Goal: Information Seeking & Learning: Learn about a topic

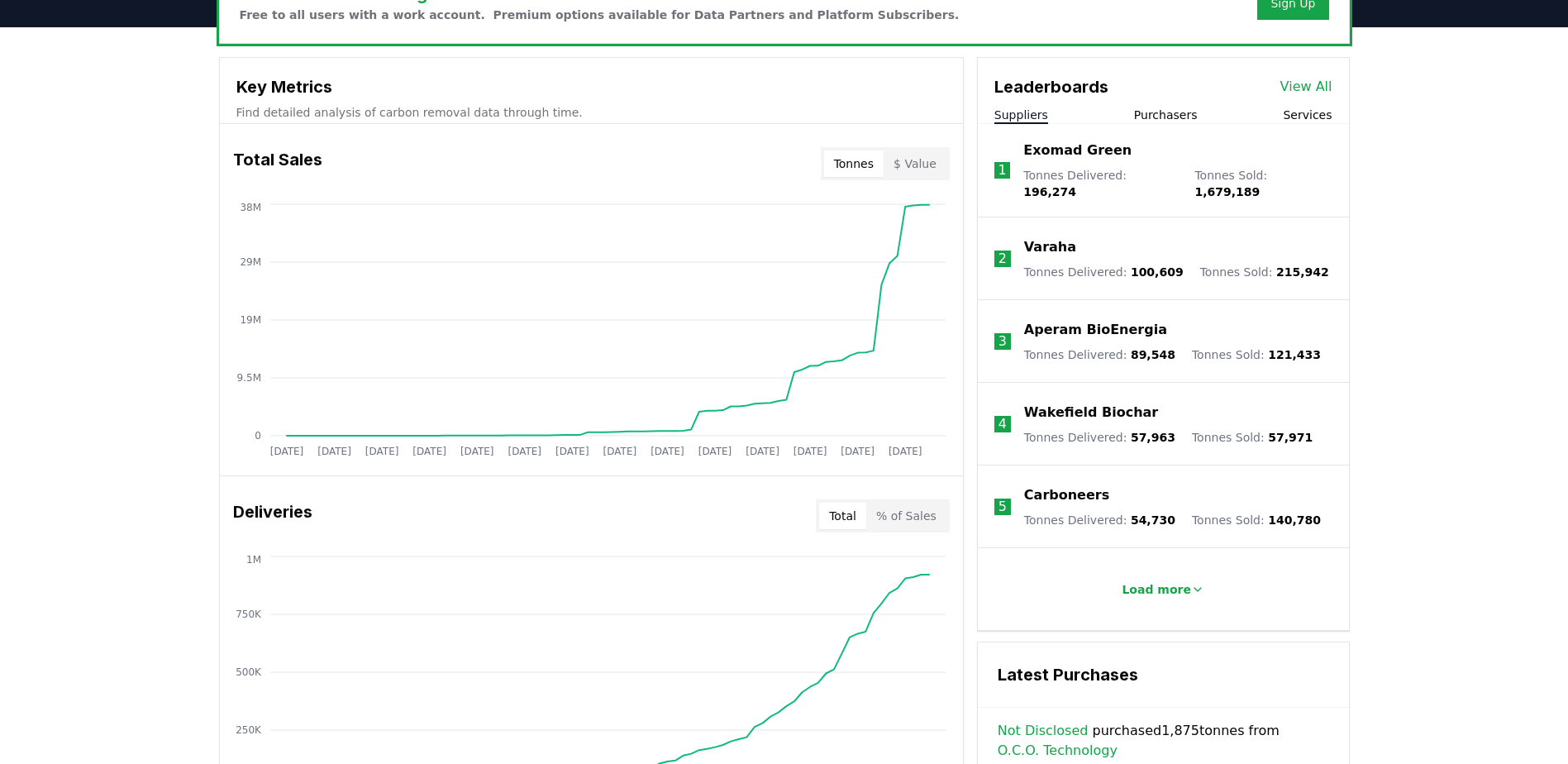
scroll to position [579, 0]
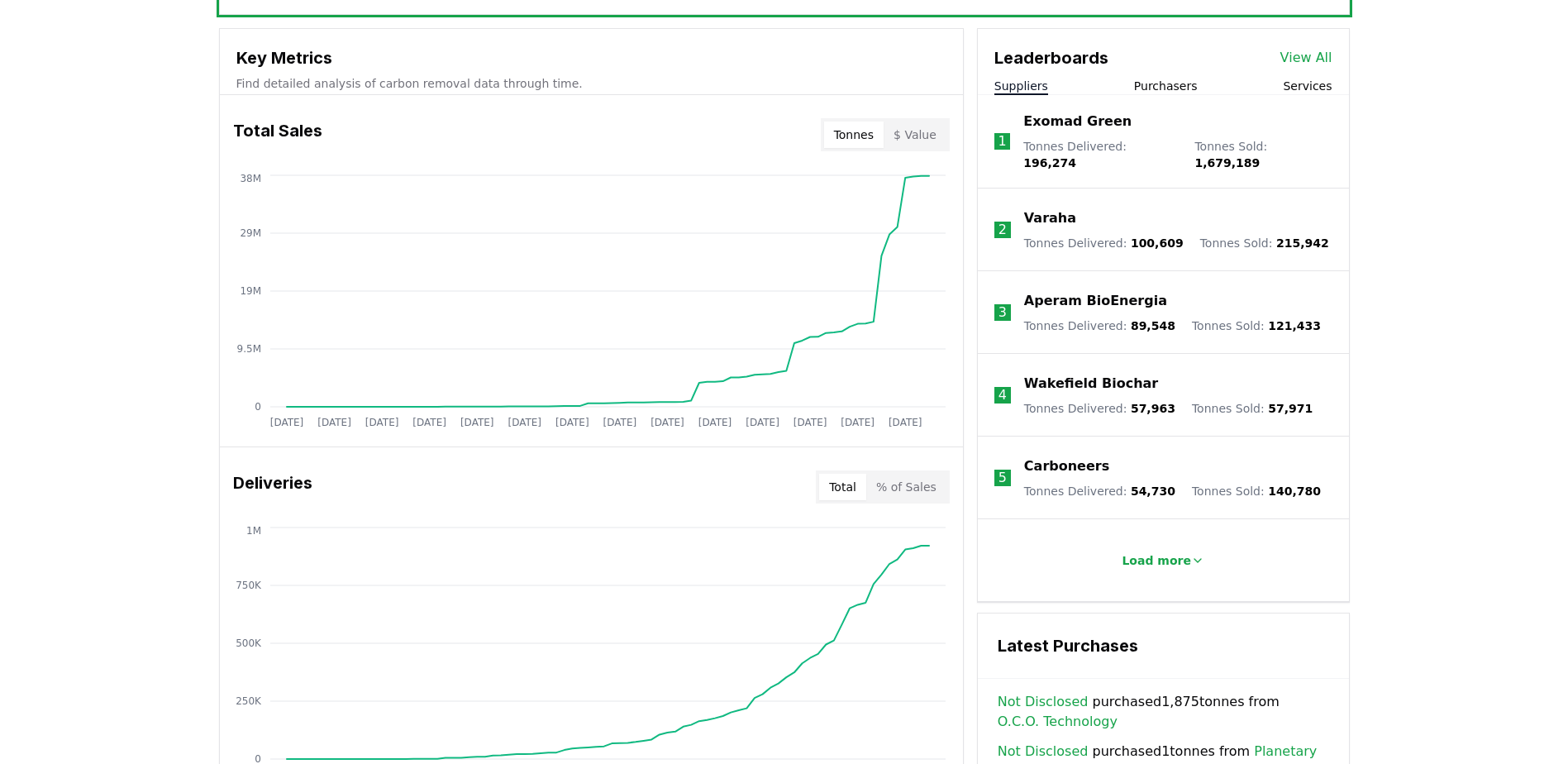
click at [866, 134] on button "Tonnes" at bounding box center [854, 134] width 60 height 26
click at [867, 133] on button "Tonnes" at bounding box center [854, 134] width 60 height 26
click at [856, 134] on button "Tonnes" at bounding box center [854, 134] width 60 height 26
click at [873, 133] on button "Tonnes" at bounding box center [854, 134] width 60 height 26
click at [910, 139] on button "$ Value" at bounding box center [914, 134] width 63 height 26
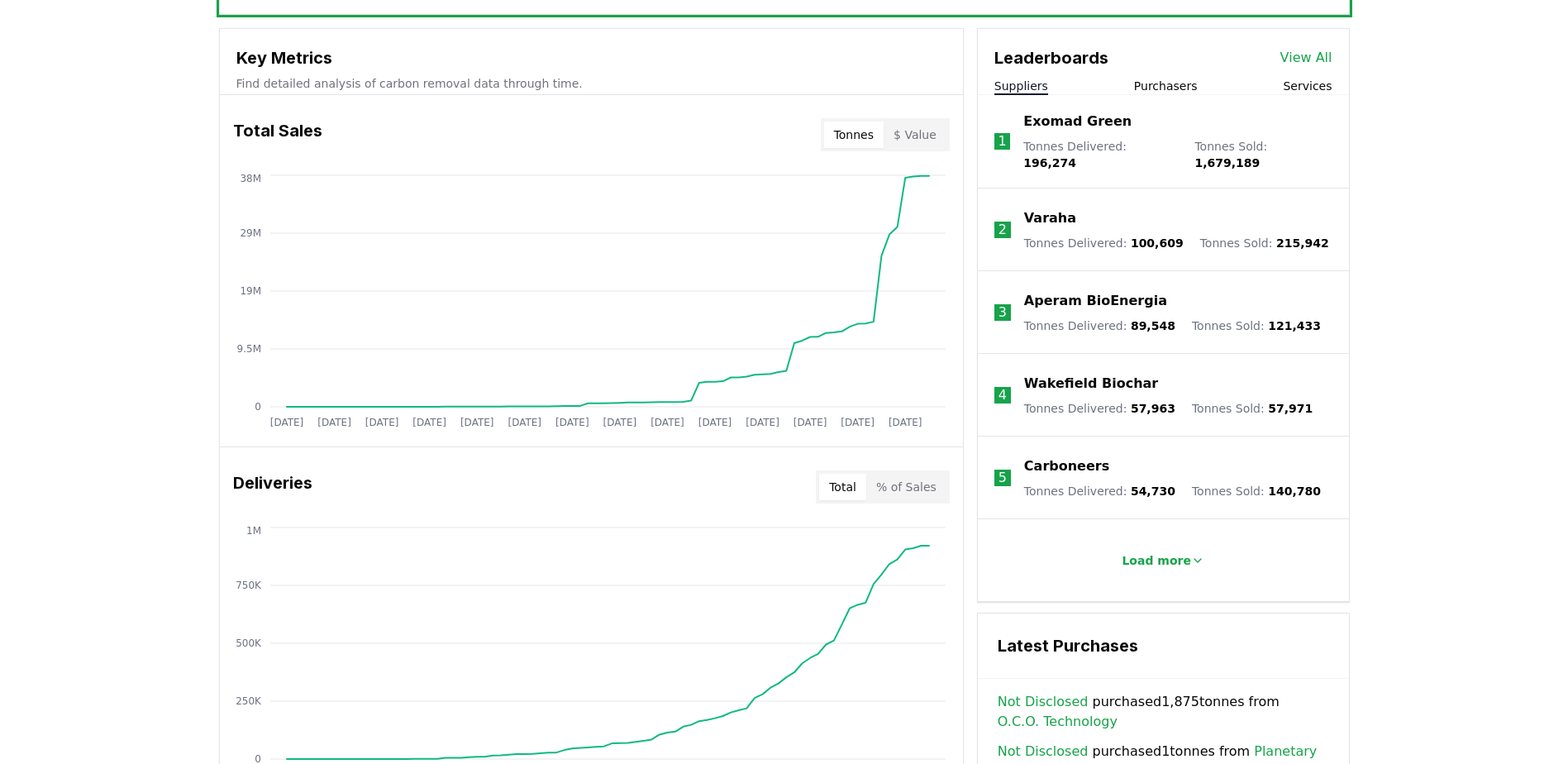
click at [878, 132] on button "Tonnes" at bounding box center [854, 134] width 60 height 26
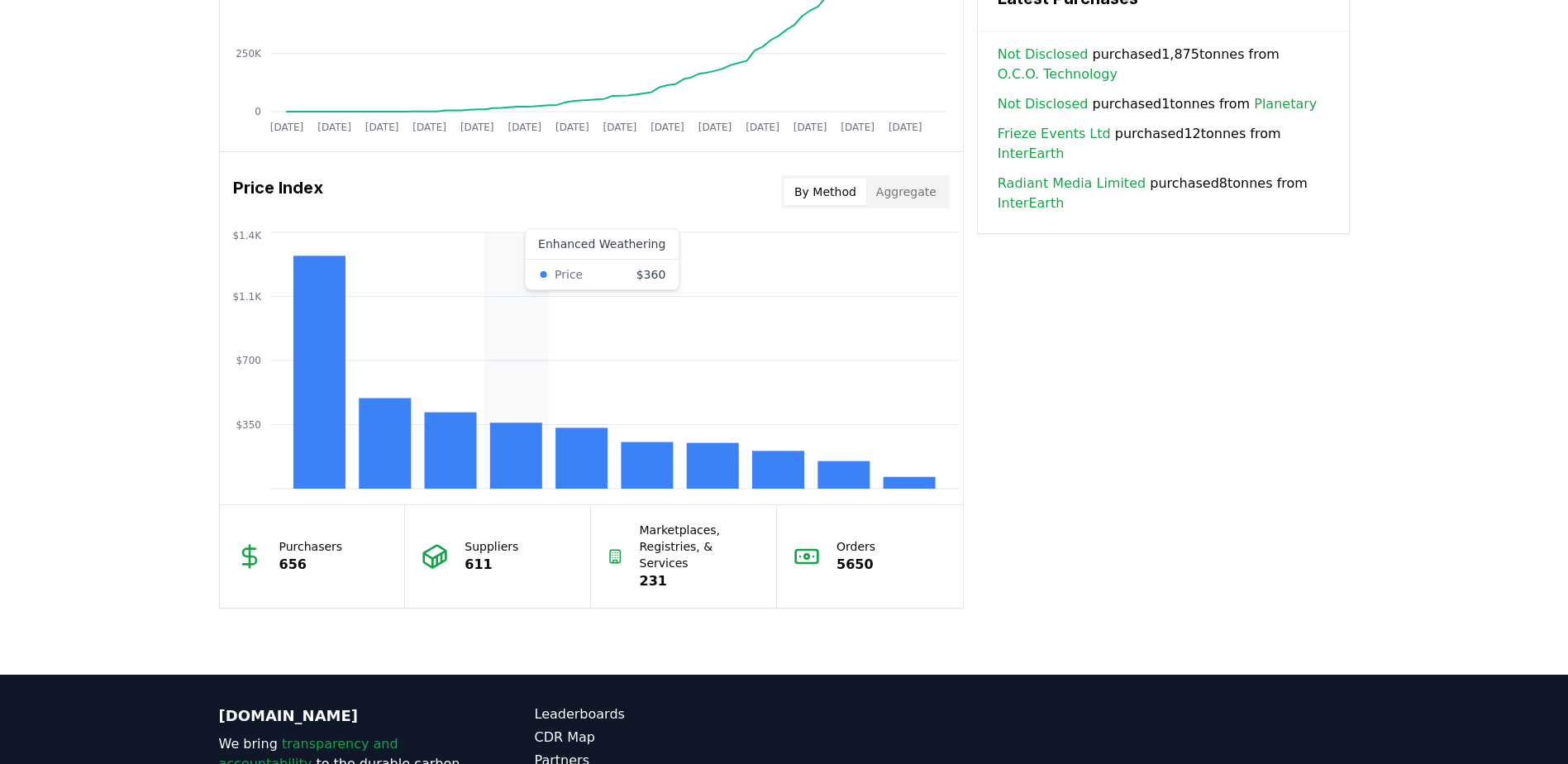
scroll to position [1240, 0]
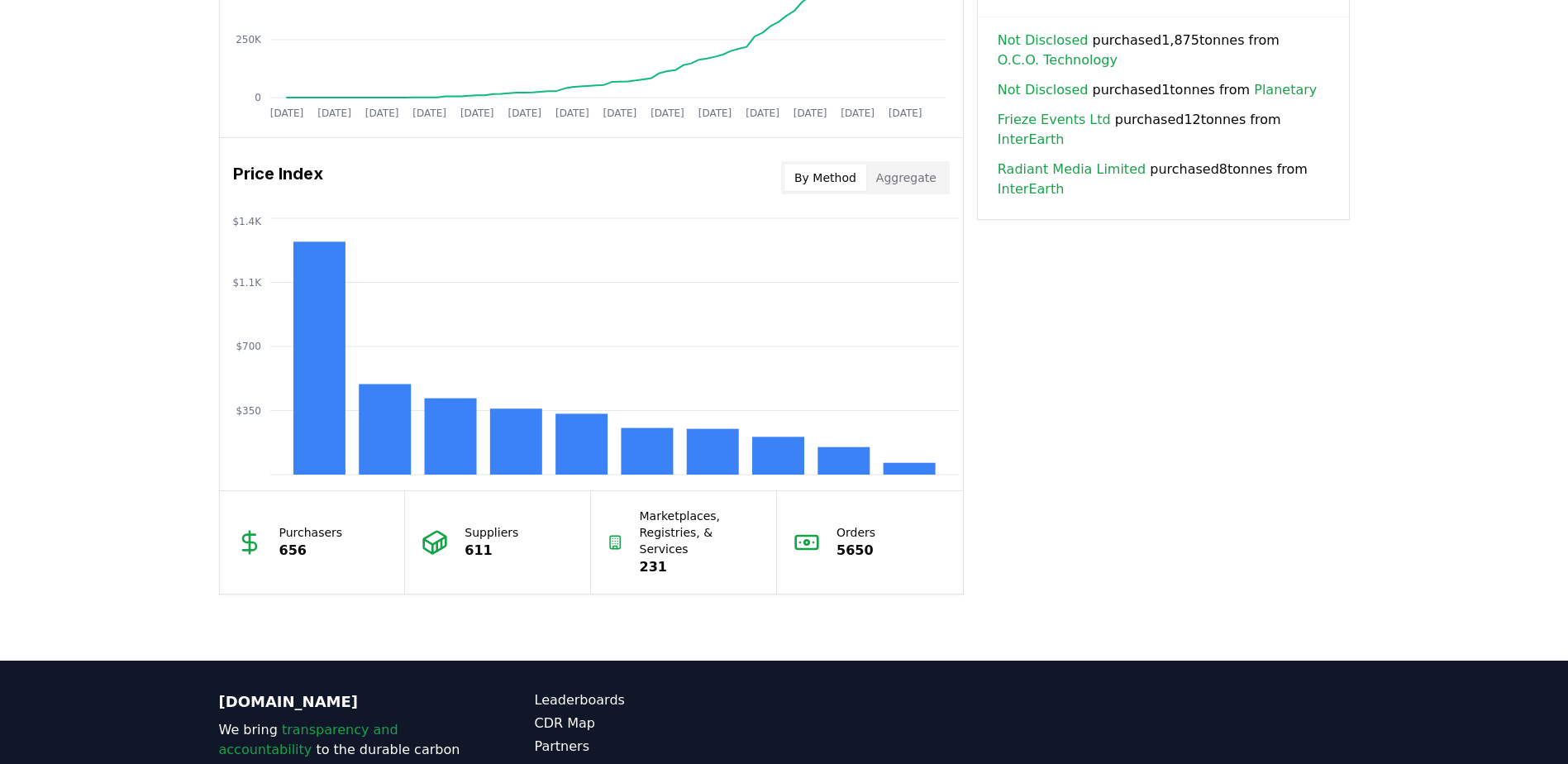
click at [294, 524] on p "Purchasers" at bounding box center [311, 532] width 64 height 17
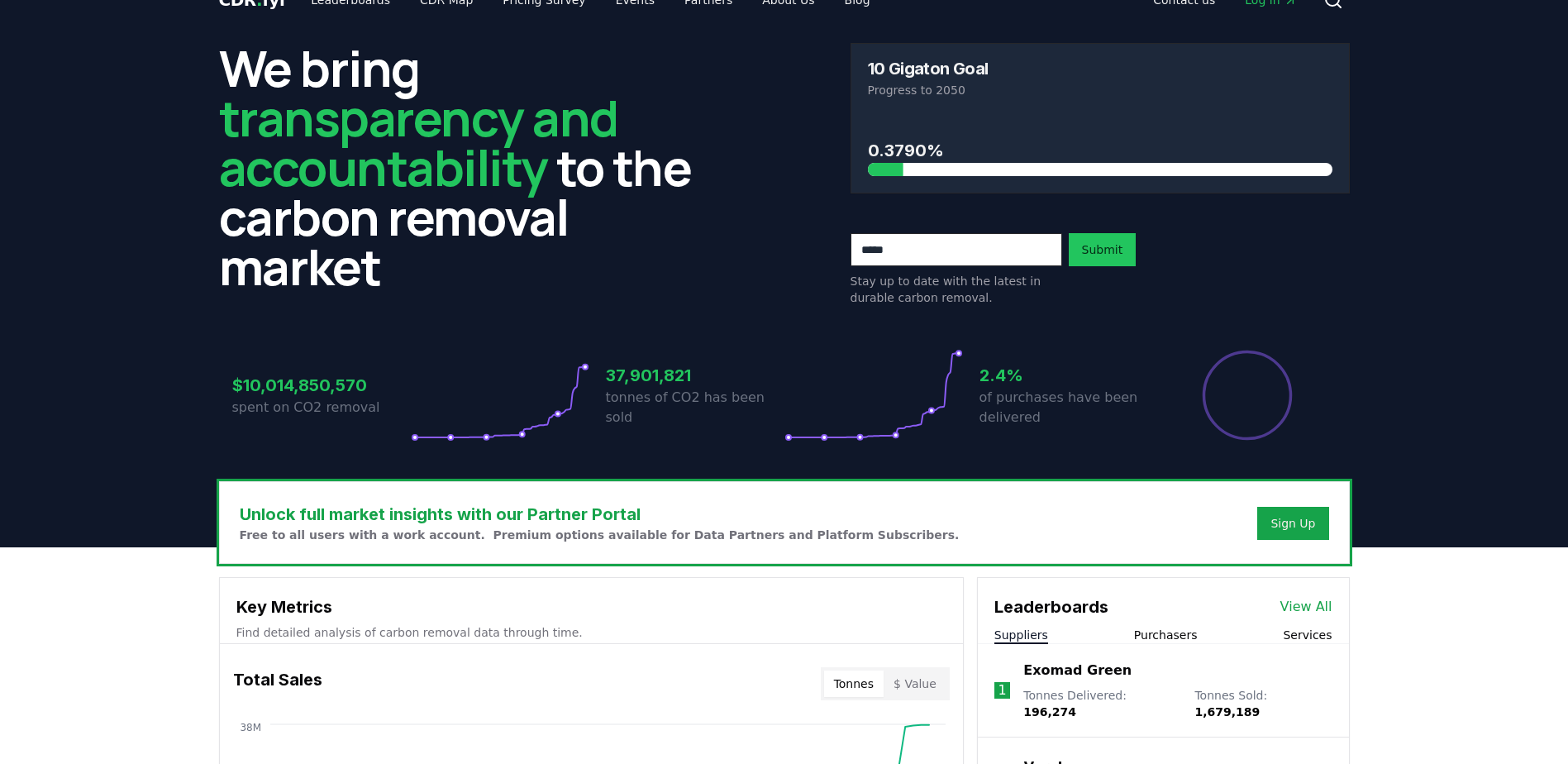
scroll to position [0, 0]
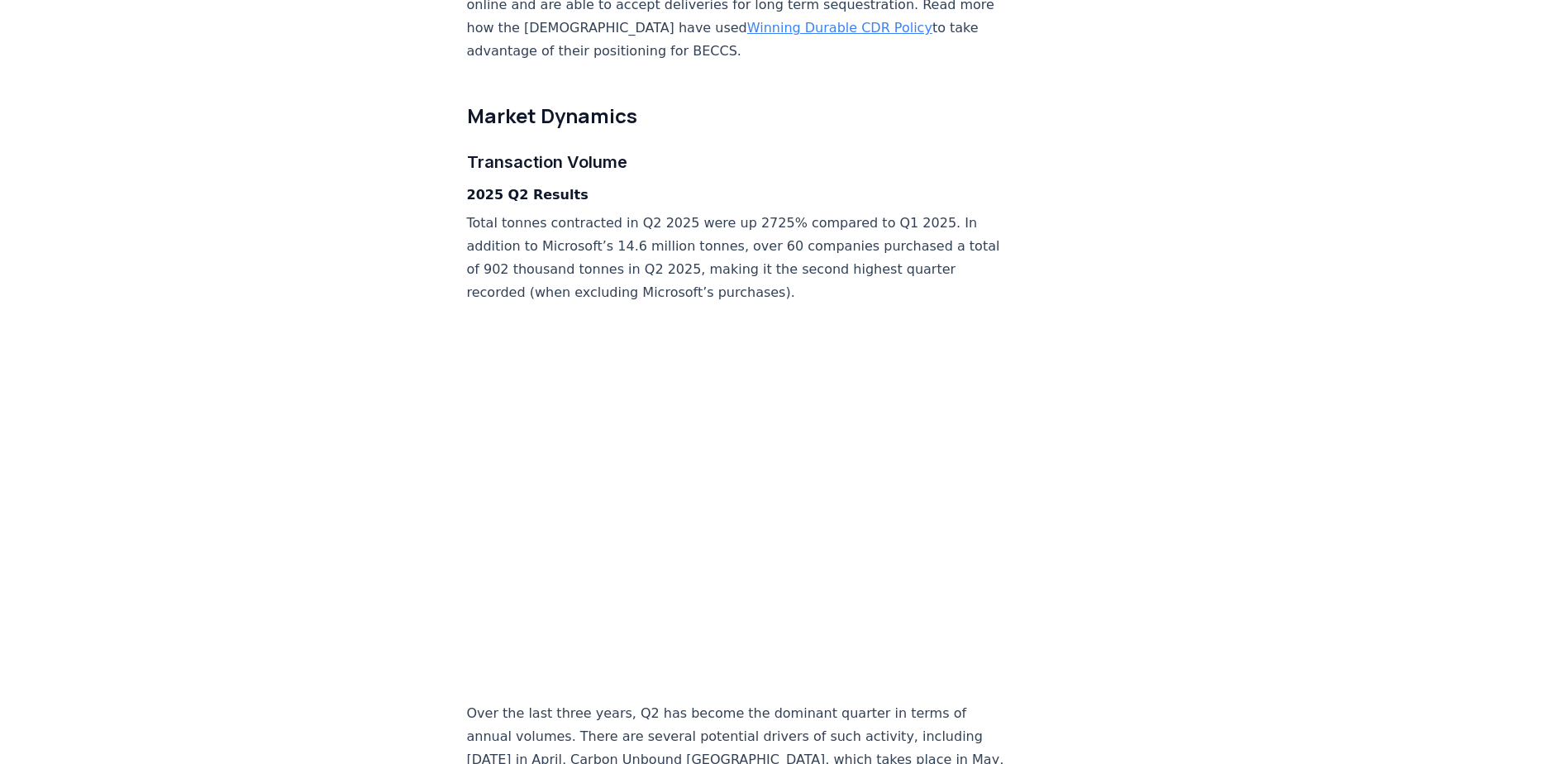
scroll to position [2563, 0]
